Goal: Check status: Check status

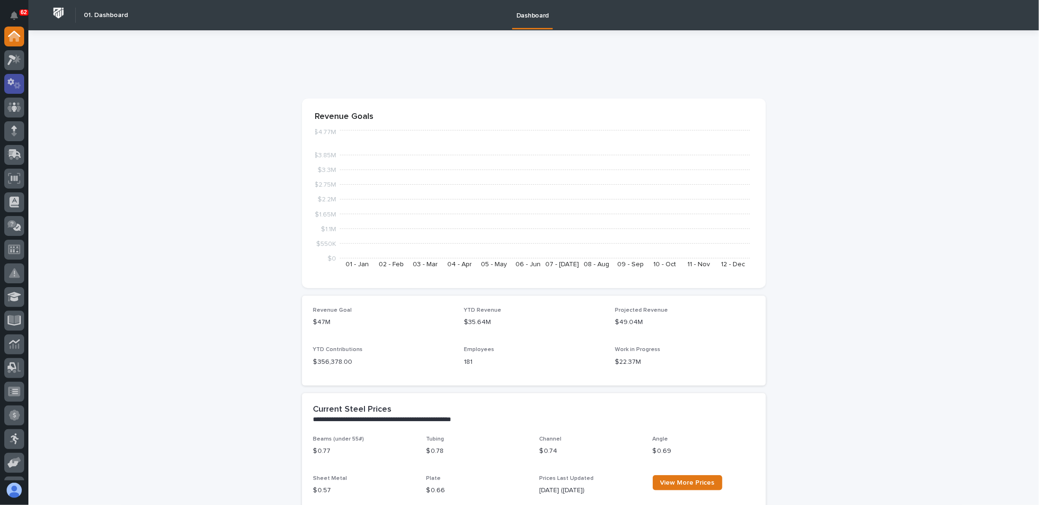
click at [13, 79] on icon at bounding box center [15, 83] width 14 height 11
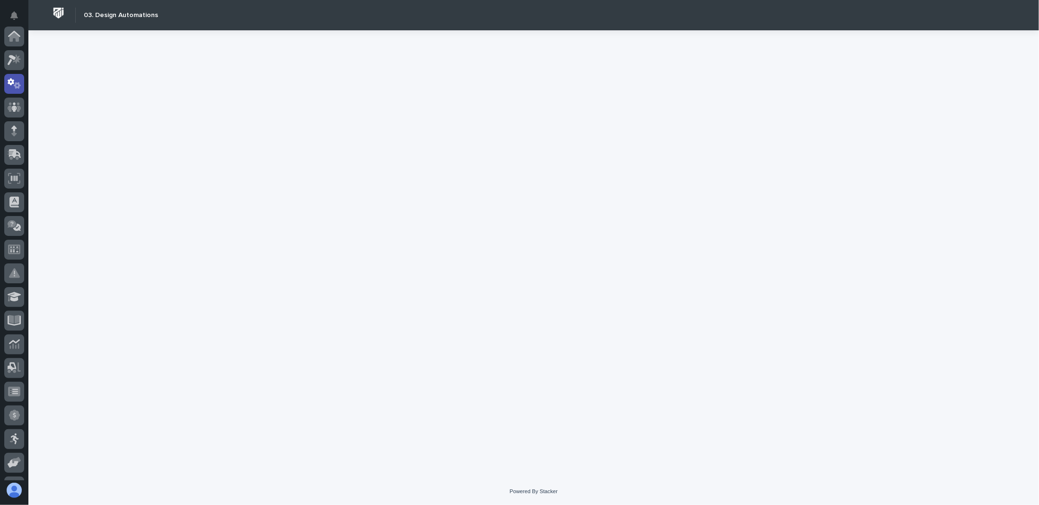
scroll to position [47, 0]
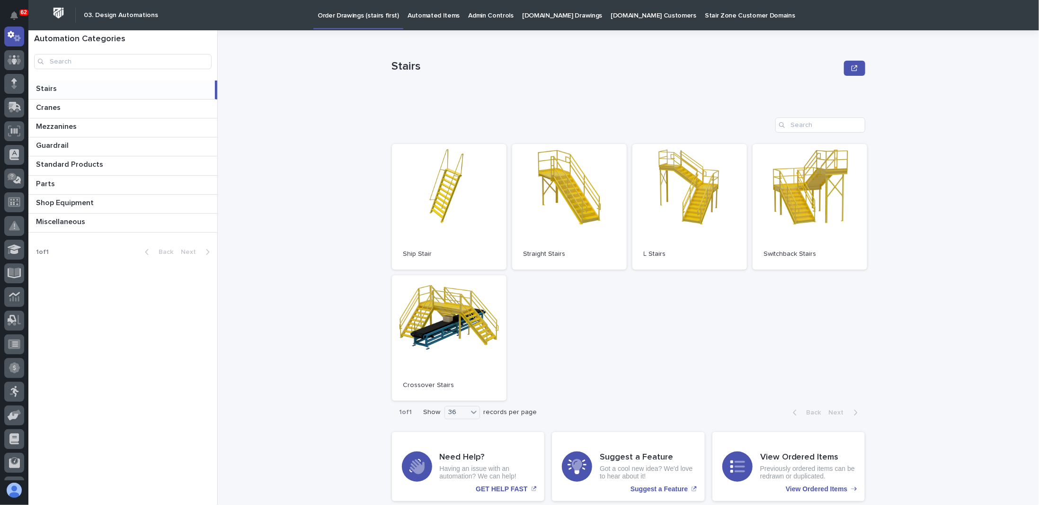
click at [552, 17] on p "[DOMAIN_NAME] Drawings" at bounding box center [562, 10] width 80 height 20
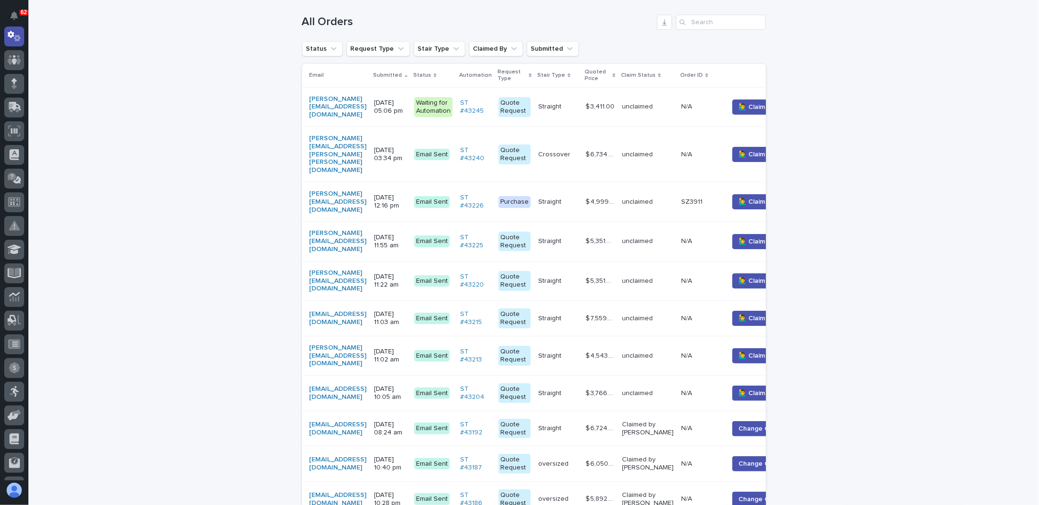
scroll to position [189, 0]
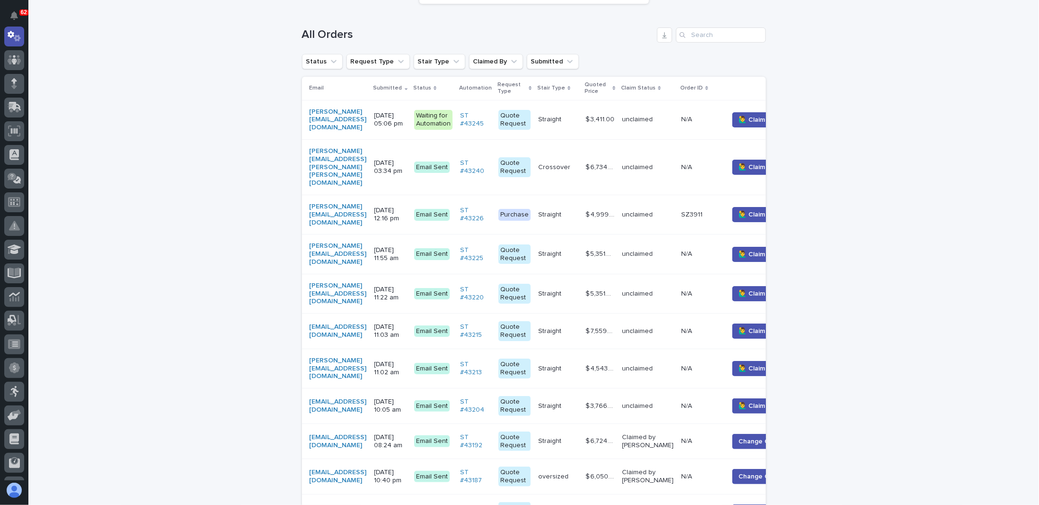
click at [407, 206] on p "[DATE] 12:16 pm" at bounding box center [391, 214] width 32 height 16
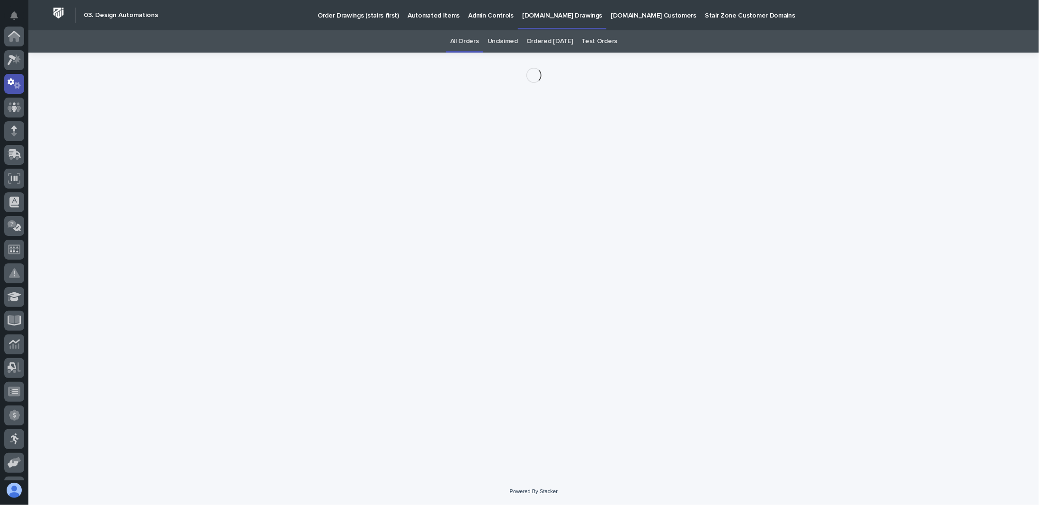
scroll to position [47, 0]
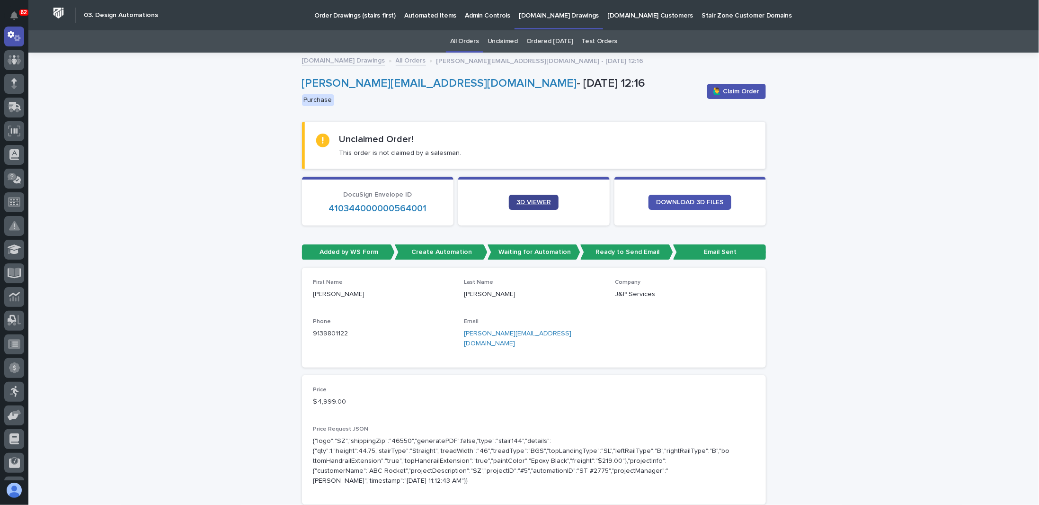
click at [524, 202] on span "3D VIEWER" at bounding box center [534, 202] width 35 height 7
